Goal: Information Seeking & Learning: Learn about a topic

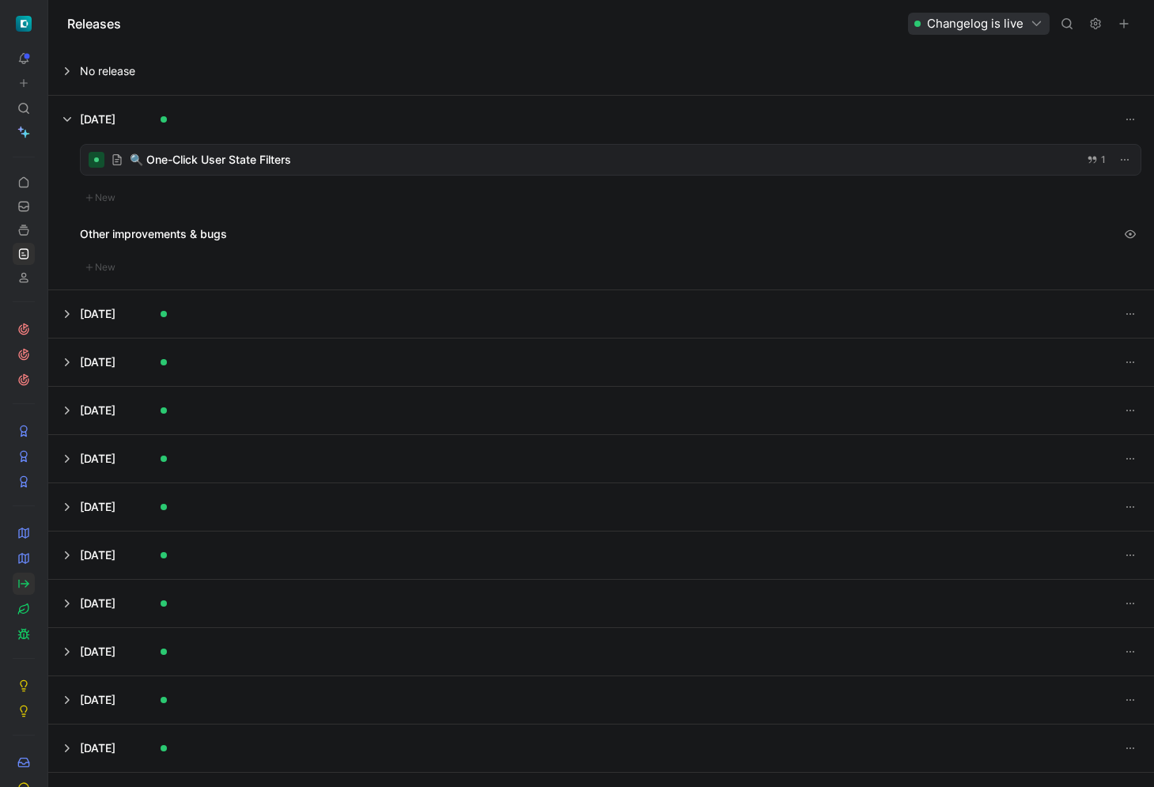
click at [25, 589] on icon at bounding box center [23, 584] width 13 height 13
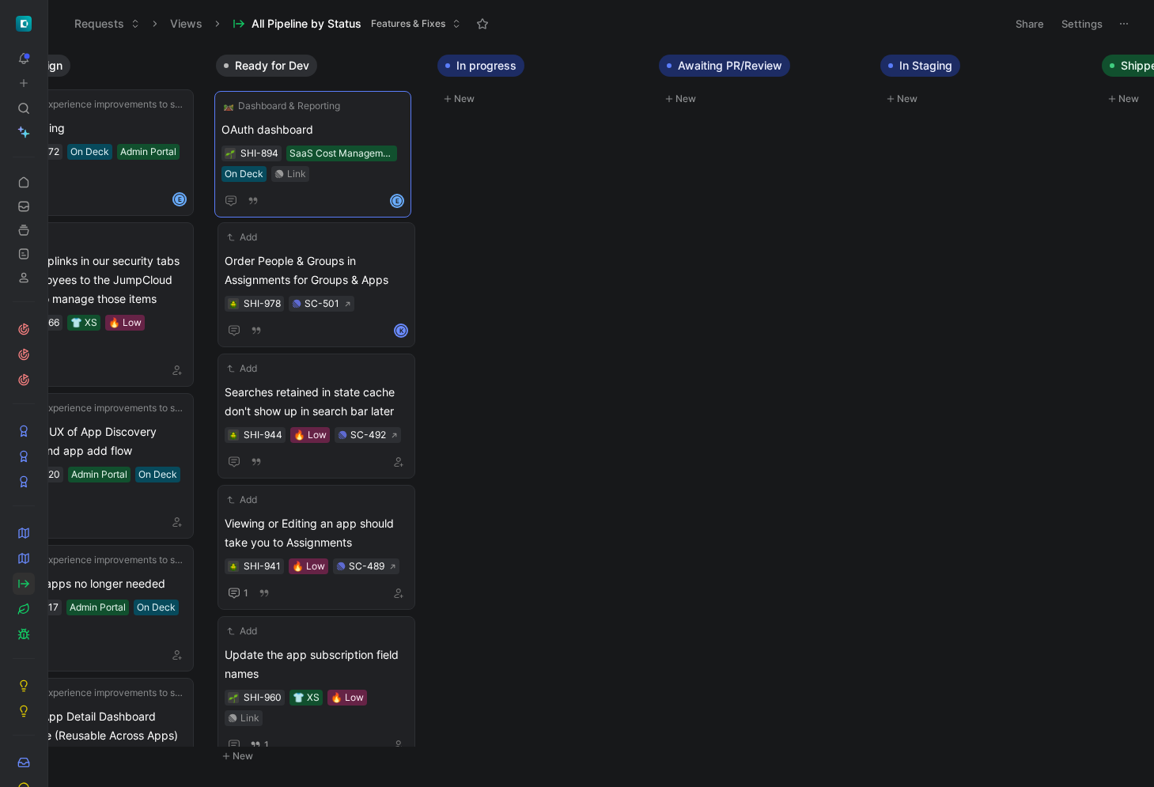
drag, startPoint x: 335, startPoint y: 332, endPoint x: 332, endPoint y: 107, distance: 224.7
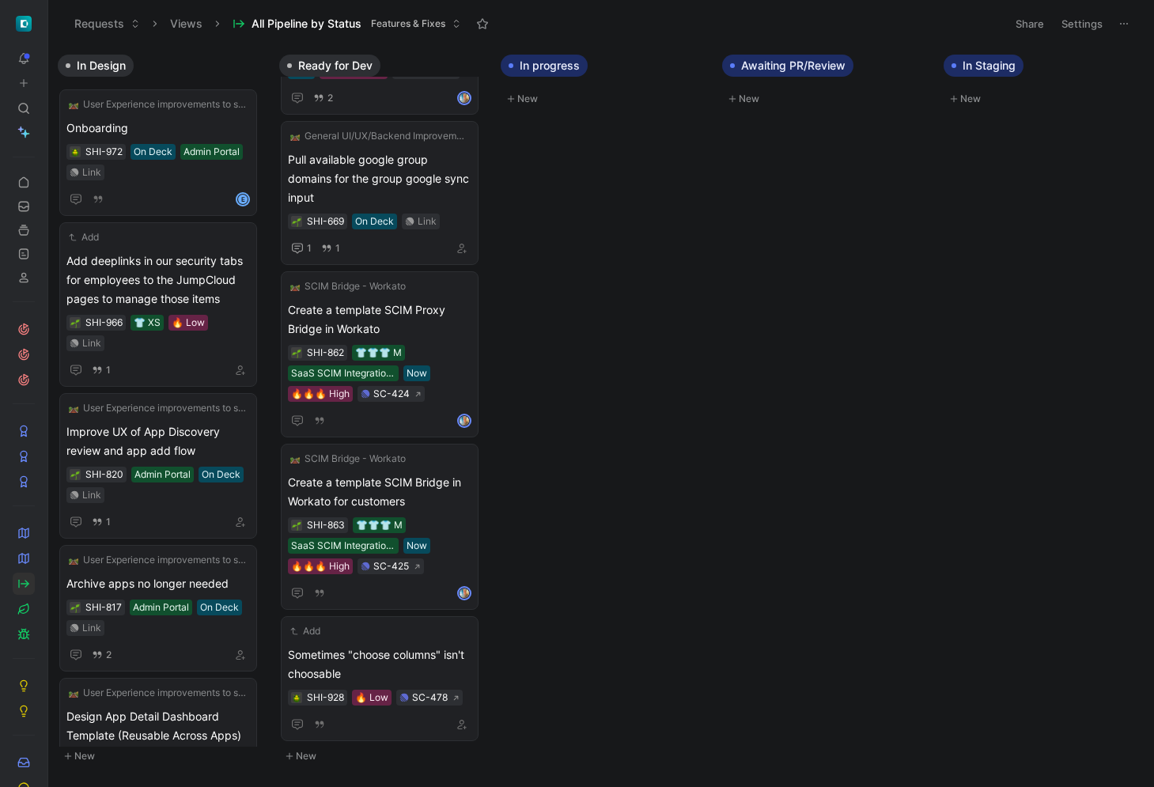
scroll to position [0, 640]
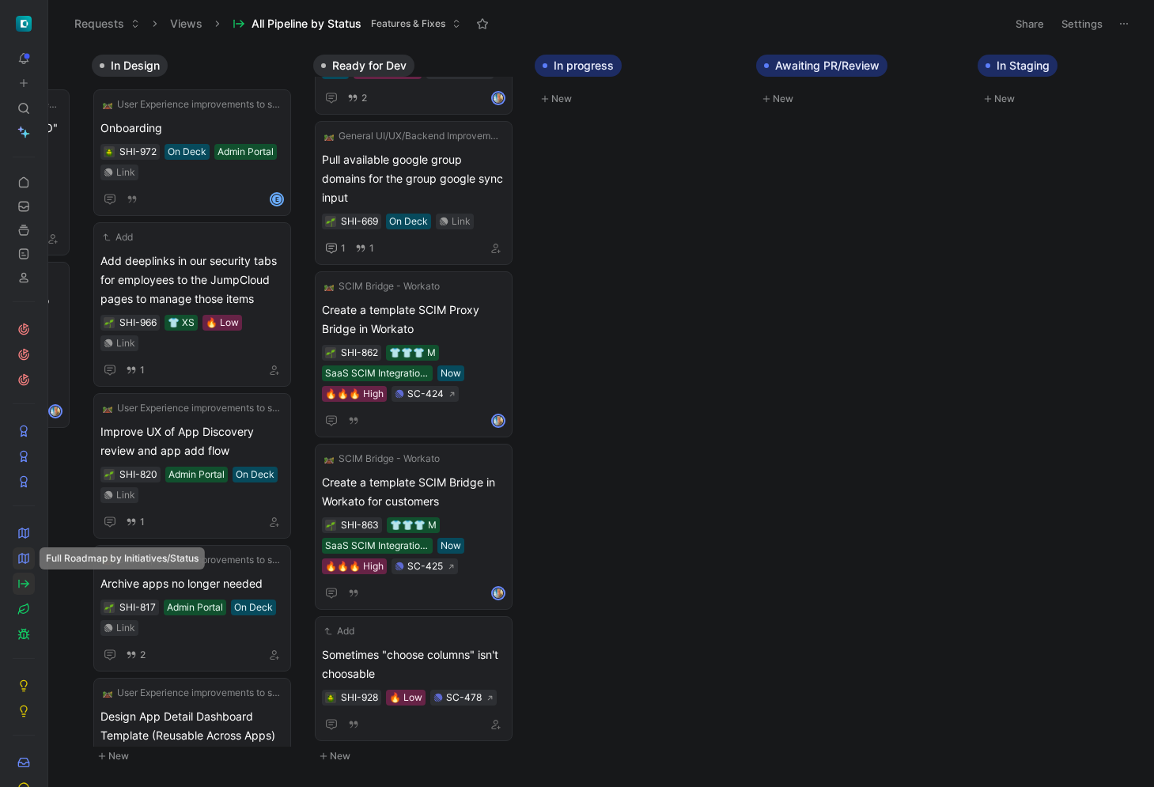
click at [26, 563] on icon at bounding box center [23, 558] width 13 height 13
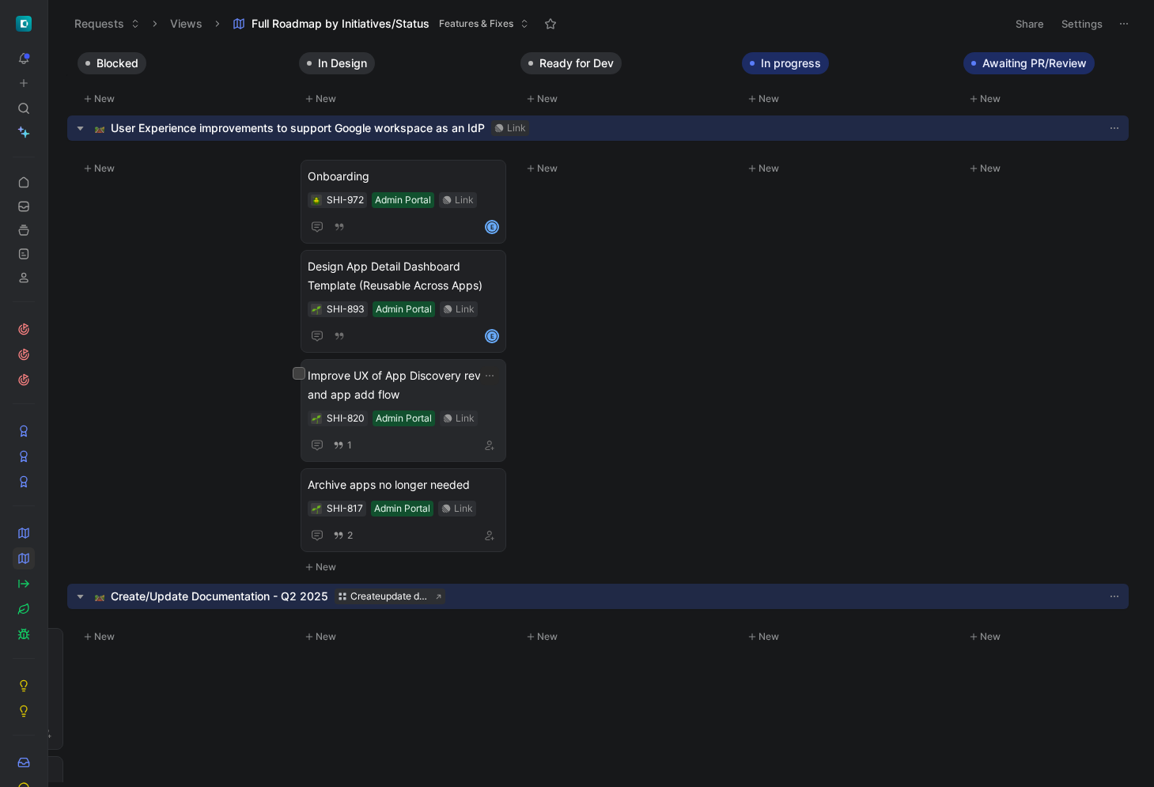
scroll to position [1473, 439]
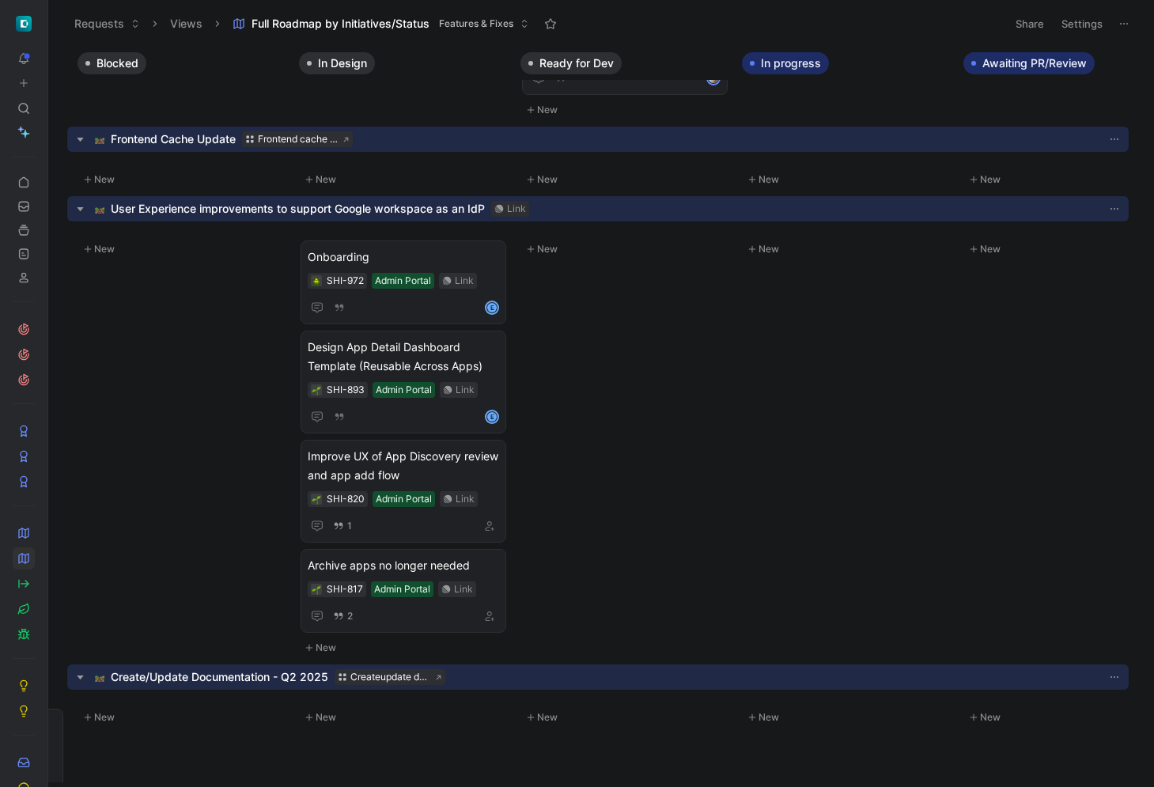
click at [556, 207] on div "Open" at bounding box center [563, 209] width 24 height 16
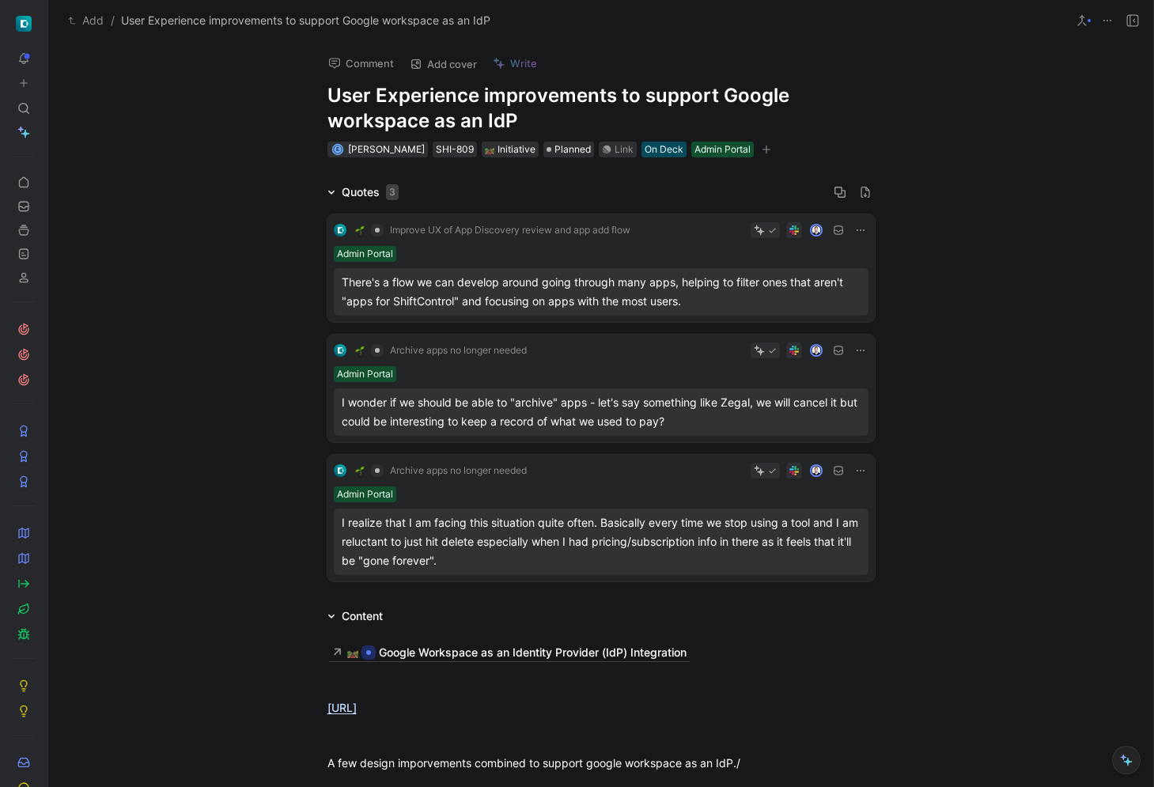
click at [263, 23] on span "User Experience improvements to support Google workspace as an IdP" at bounding box center [305, 20] width 369 height 19
click at [27, 534] on icon at bounding box center [23, 533] width 13 height 13
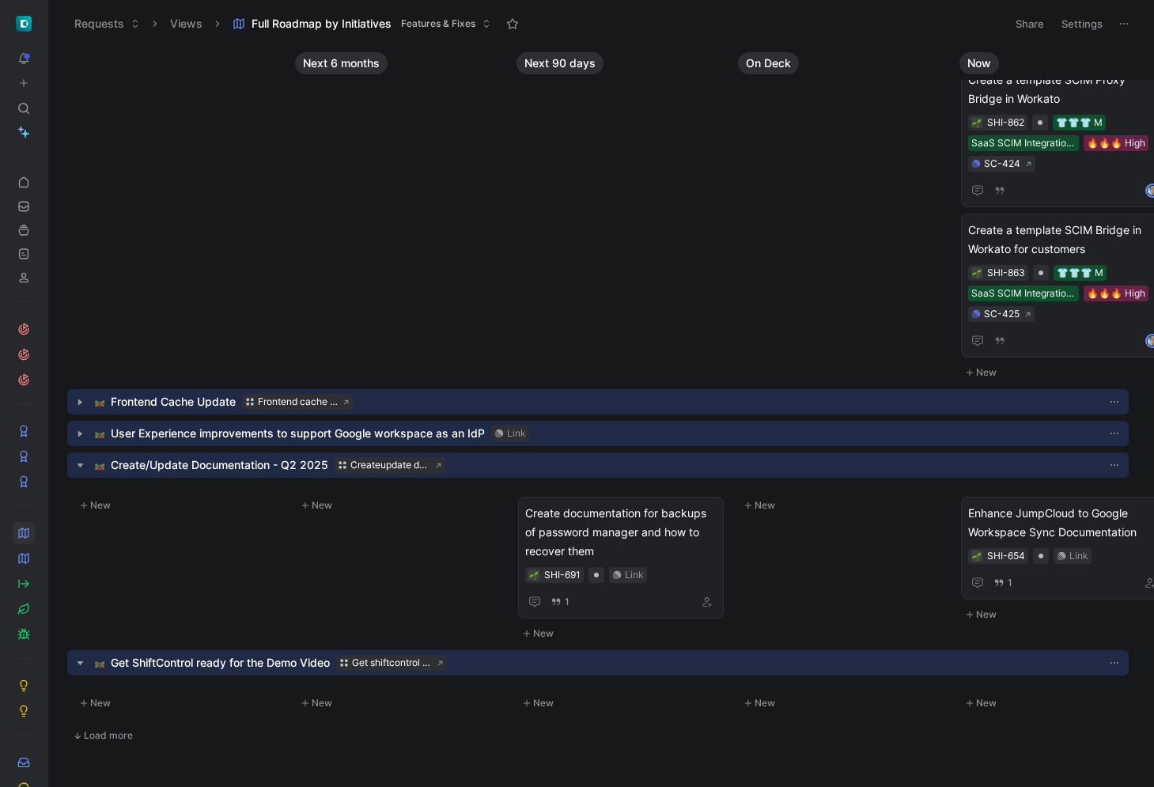
scroll to position [355, 0]
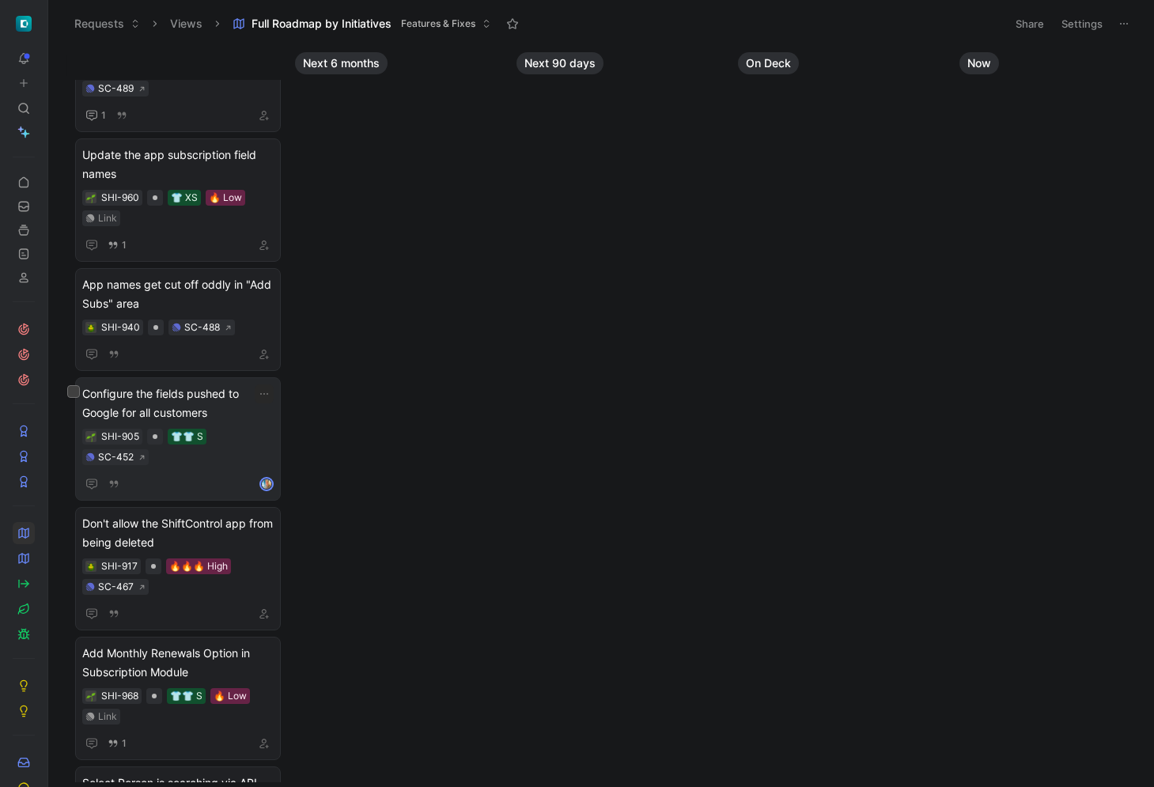
click at [229, 402] on span "Configure the fields pushed to Google for all customers" at bounding box center [177, 404] width 191 height 38
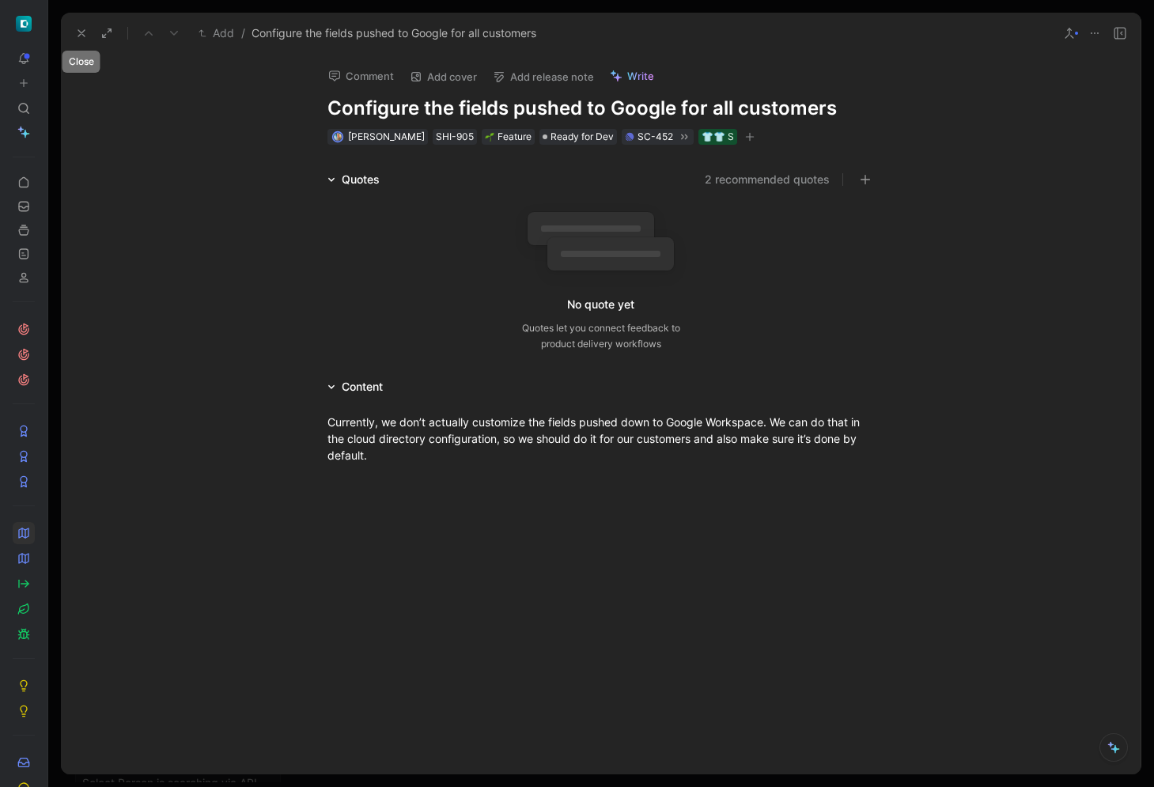
click at [82, 33] on use at bounding box center [81, 33] width 6 height 6
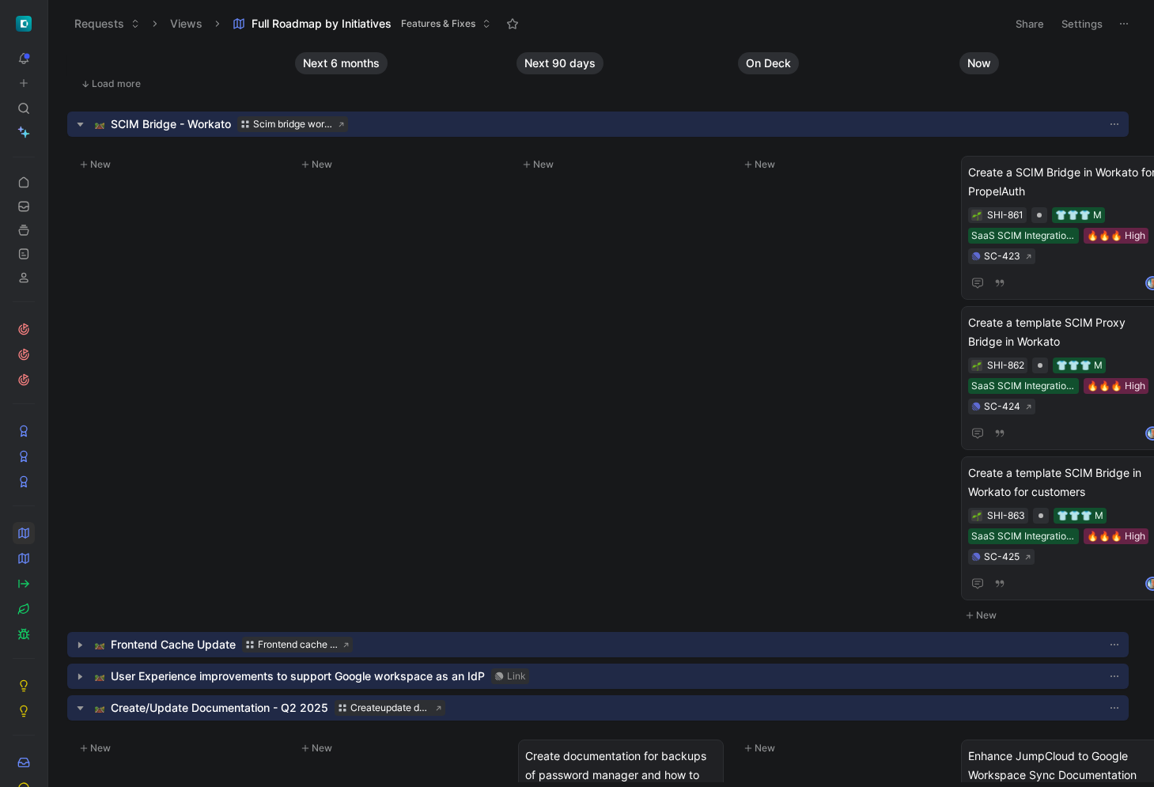
scroll to position [1565, 0]
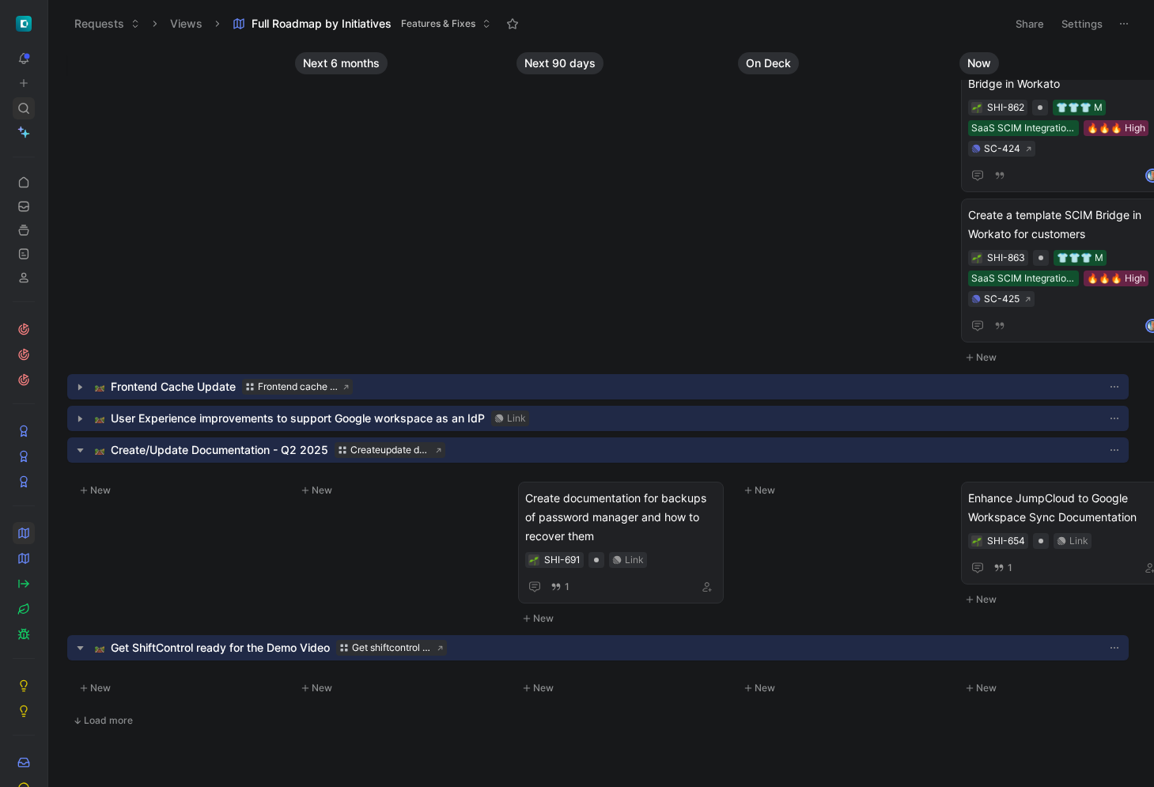
click at [32, 106] on div at bounding box center [24, 108] width 22 height 22
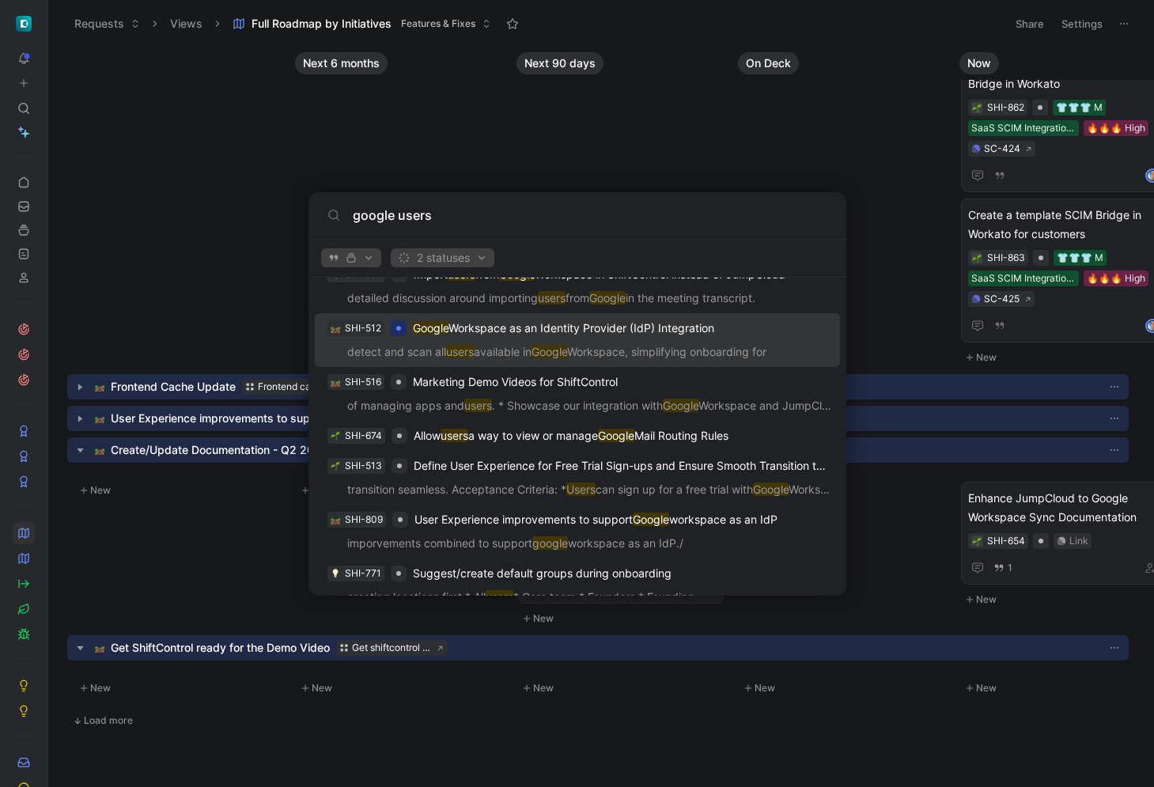
scroll to position [274, 0]
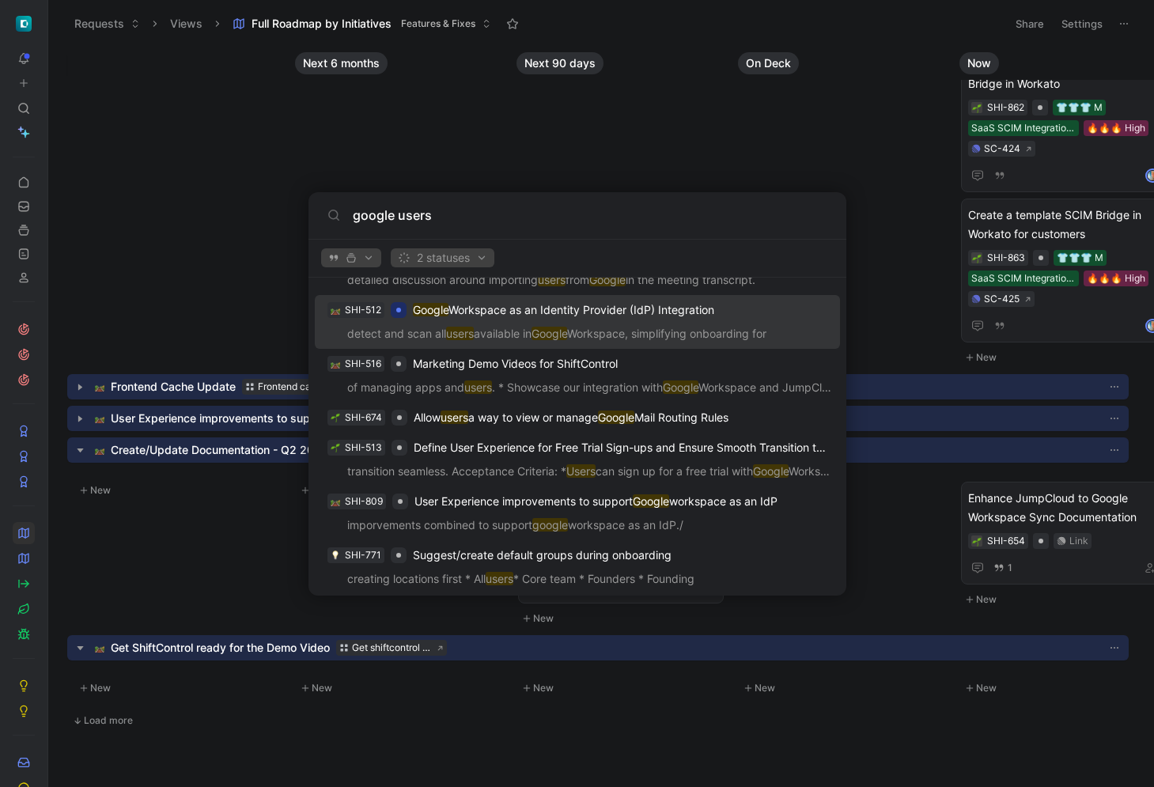
type input "google users"
click at [639, 313] on p "Google Workspace as an Identity Provider (IdP) Integration" at bounding box center [563, 310] width 301 height 19
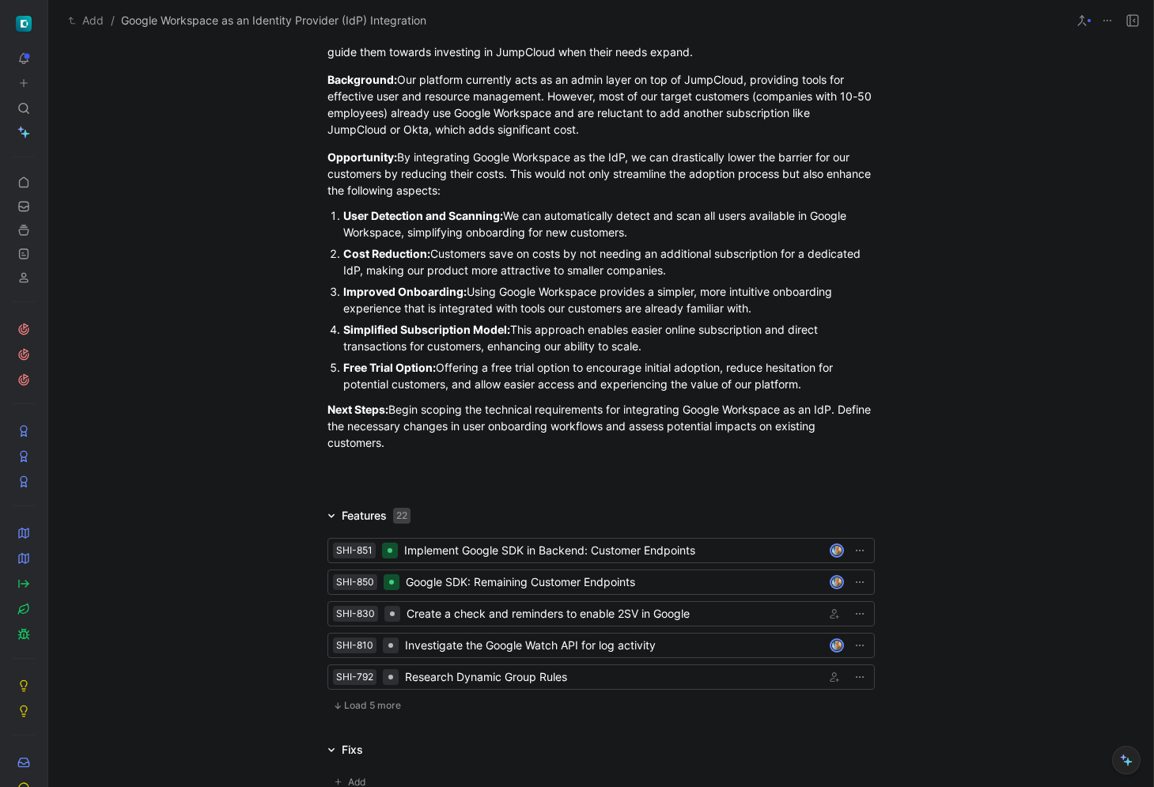
scroll to position [976, 0]
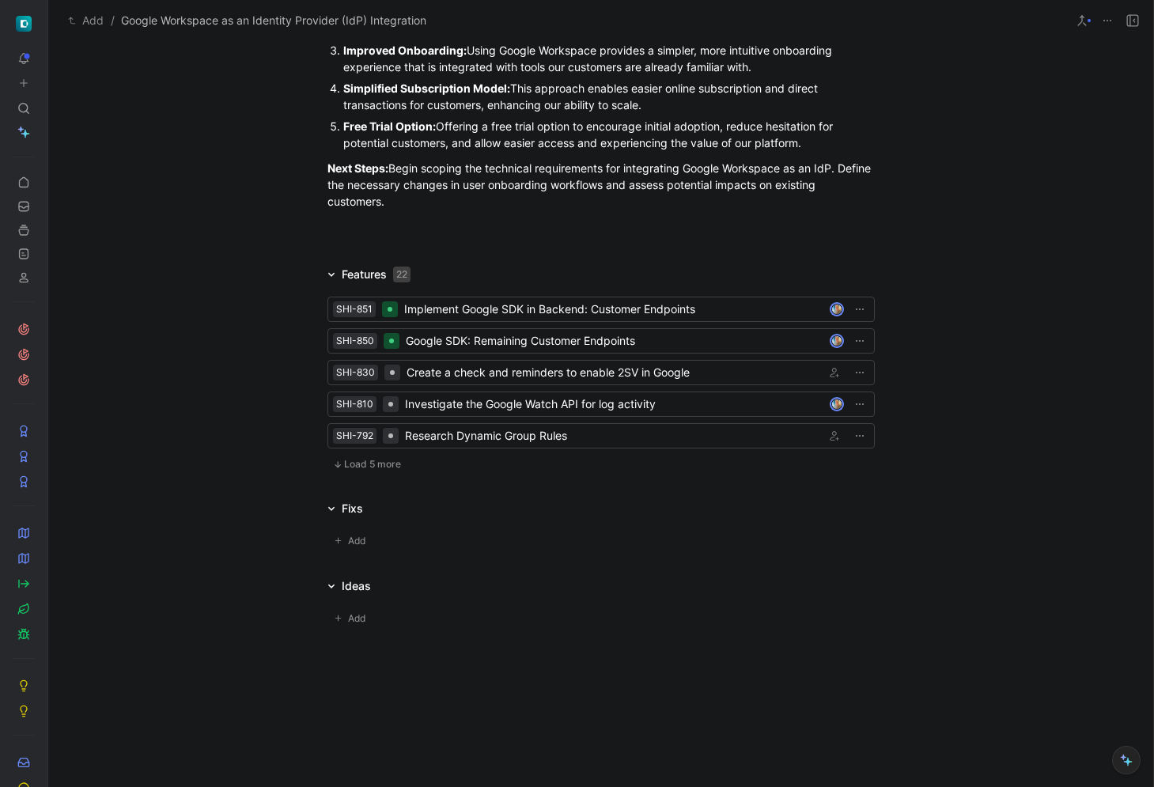
click at [384, 460] on span "Load 5 more" at bounding box center [372, 464] width 57 height 13
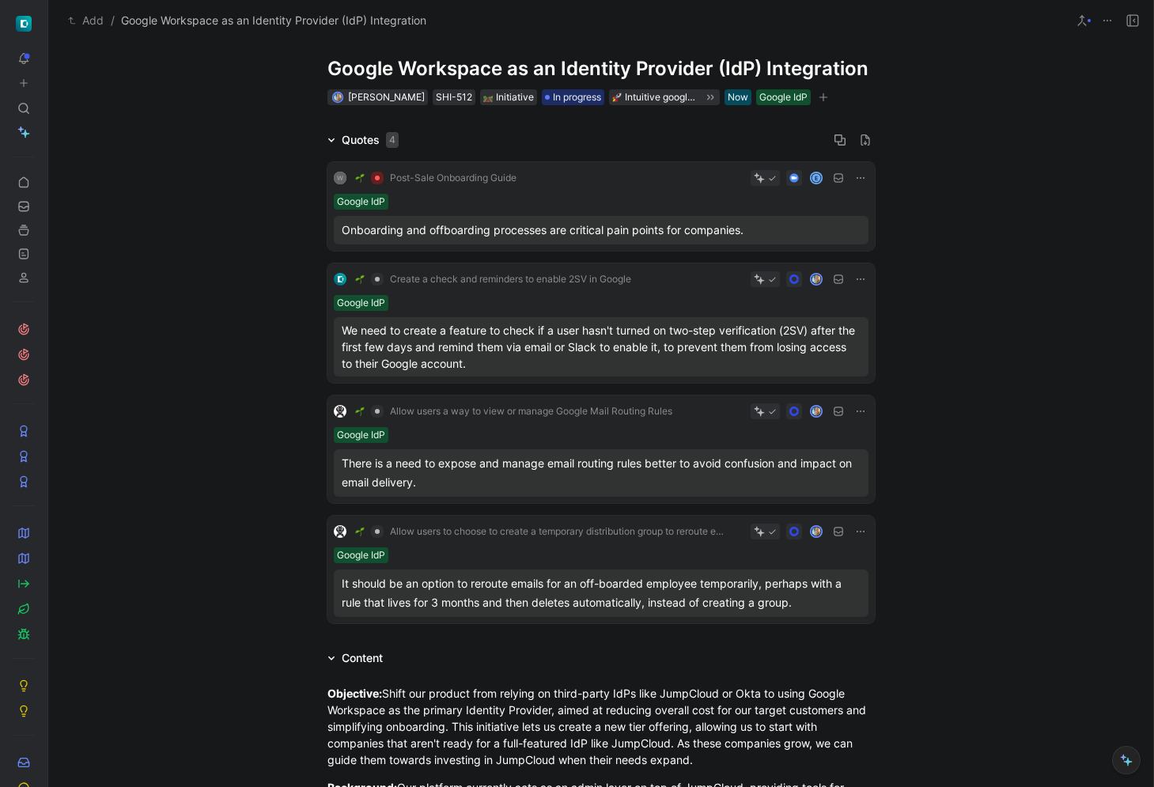
scroll to position [0, 0]
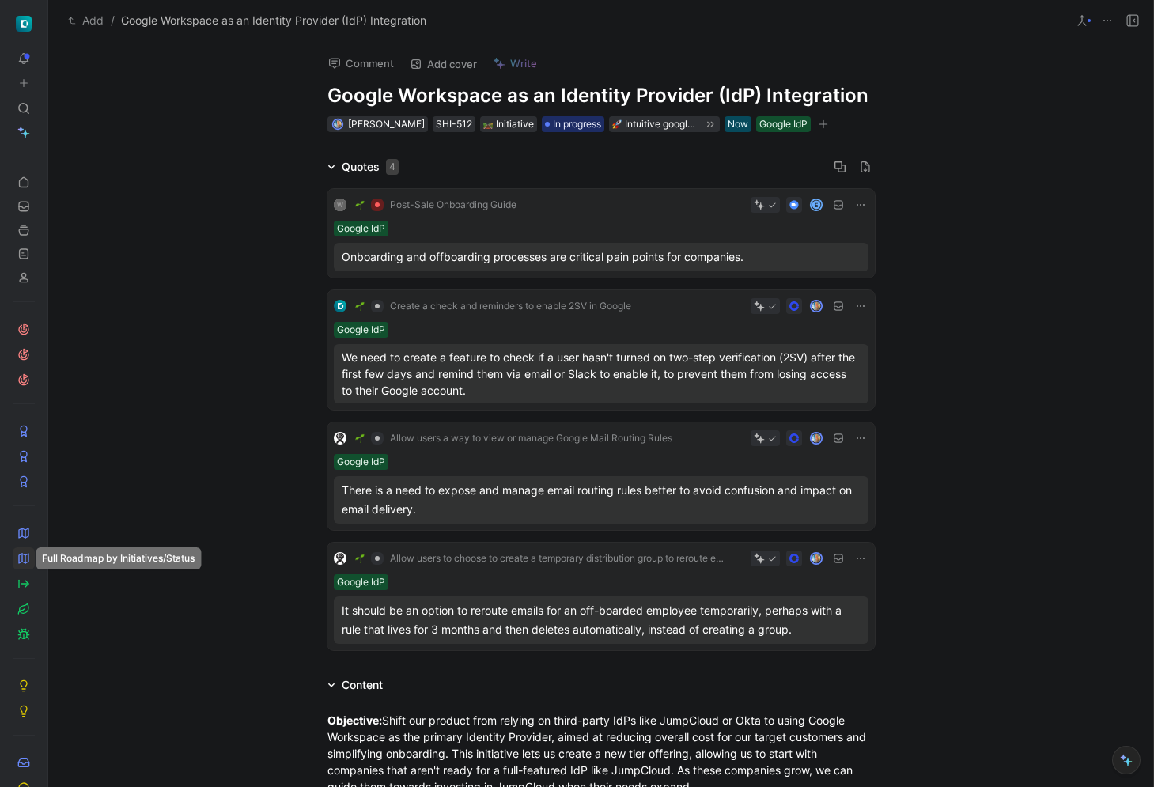
click at [28, 555] on polygon at bounding box center [23, 558] width 9 height 9
